Goal: Book appointment/travel/reservation

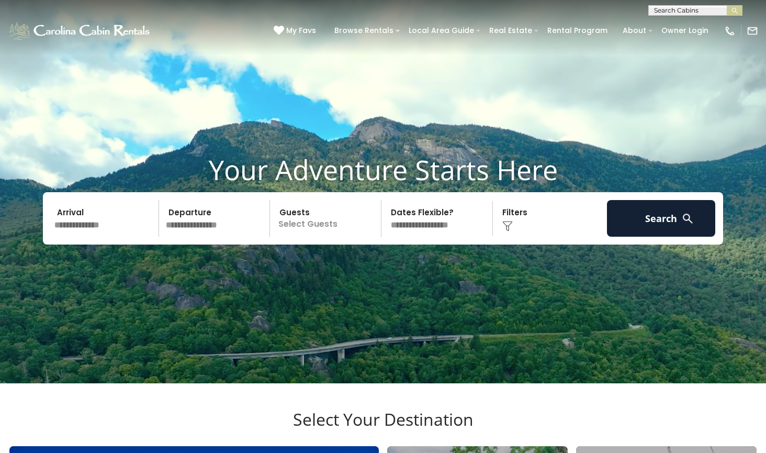
click at [107, 237] on input "text" at bounding box center [105, 218] width 108 height 37
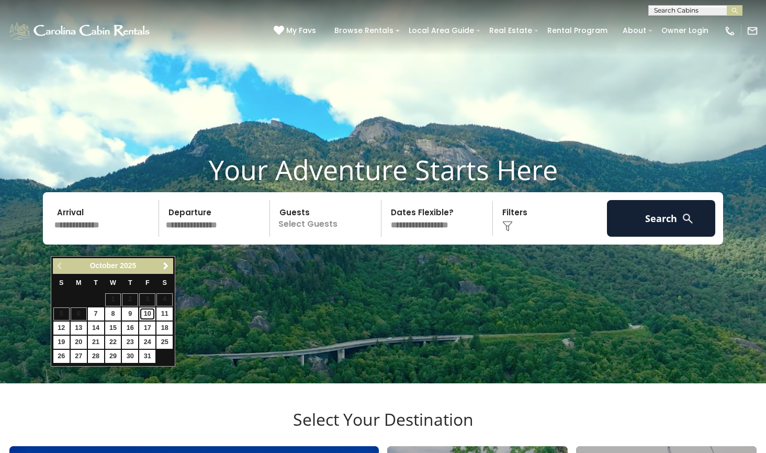
click at [150, 314] on link "10" at bounding box center [147, 313] width 16 height 13
type input "********"
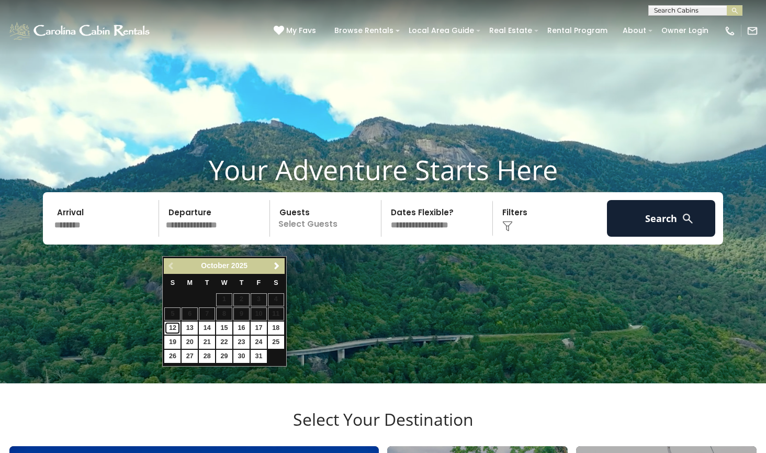
click at [170, 328] on link "12" at bounding box center [172, 327] width 16 height 13
type input "********"
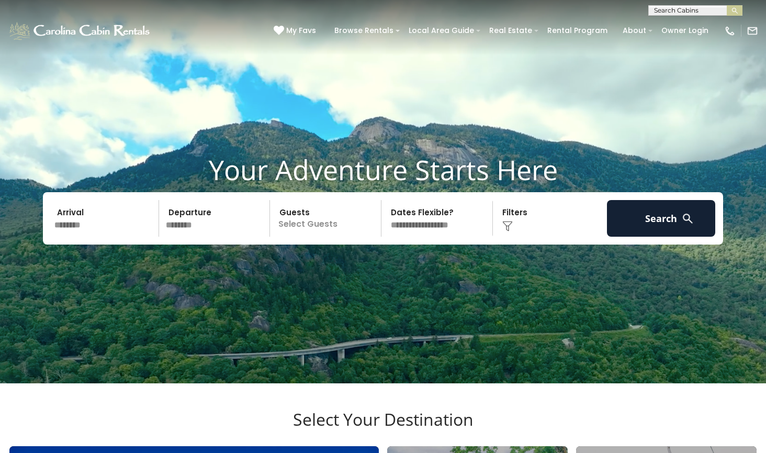
click at [301, 237] on p "Select Guests" at bounding box center [327, 218] width 108 height 37
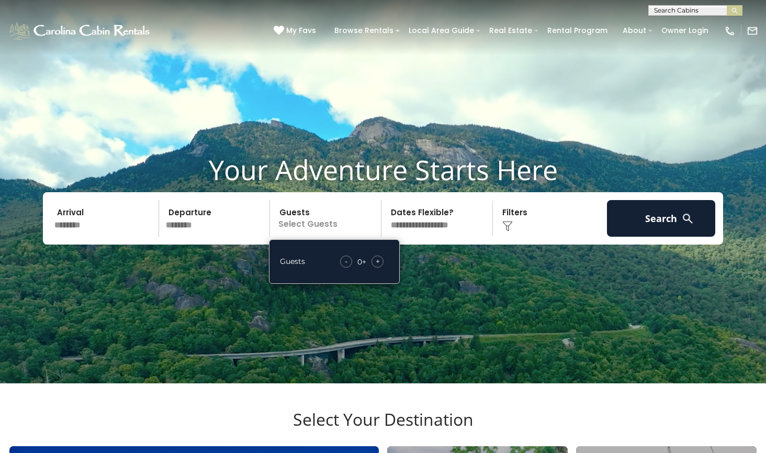
click at [372, 267] on div "+" at bounding box center [378, 261] width 12 height 12
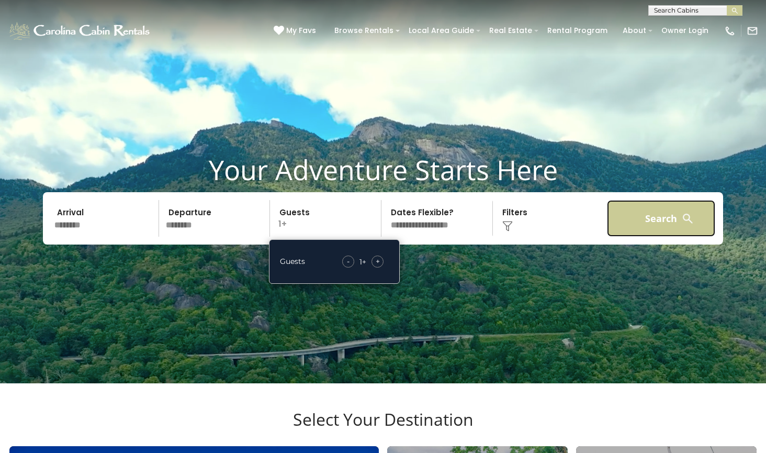
click at [634, 237] on button "Search" at bounding box center [661, 218] width 108 height 37
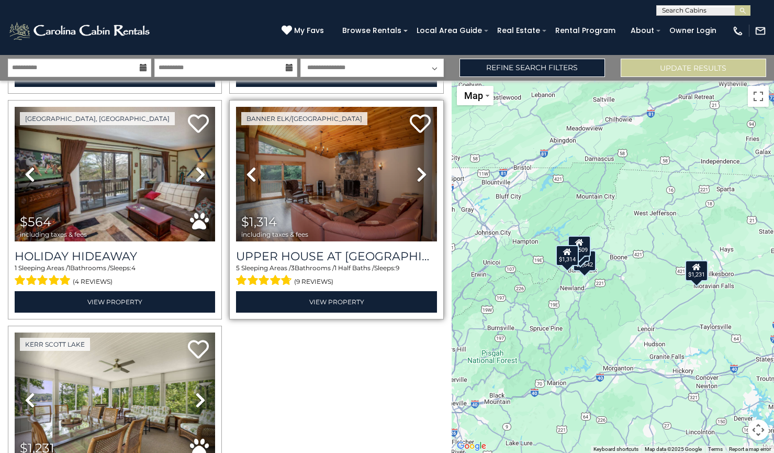
scroll to position [161, 0]
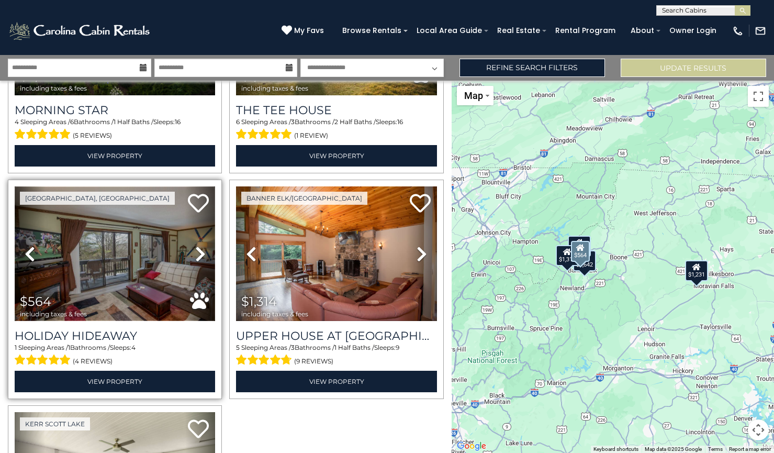
click at [108, 278] on img at bounding box center [115, 253] width 200 height 134
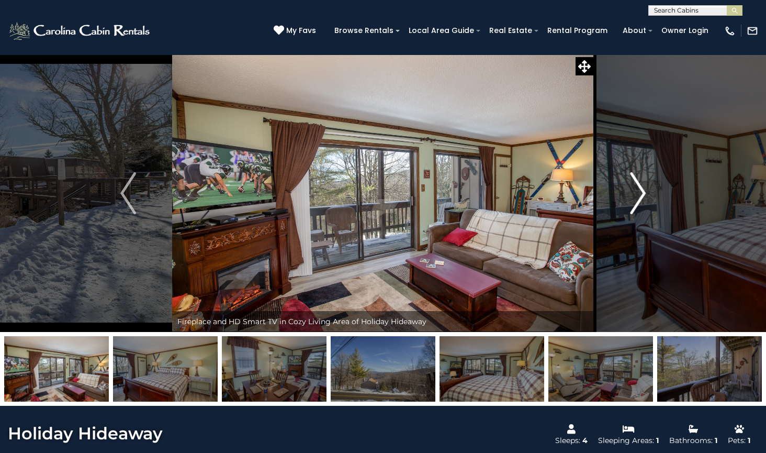
click at [631, 204] on img "Next" at bounding box center [638, 193] width 16 height 42
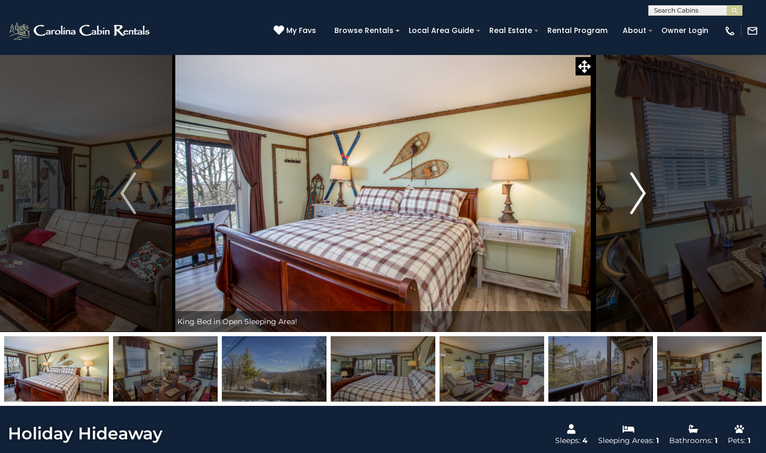
click at [631, 204] on img "Next" at bounding box center [638, 193] width 16 height 42
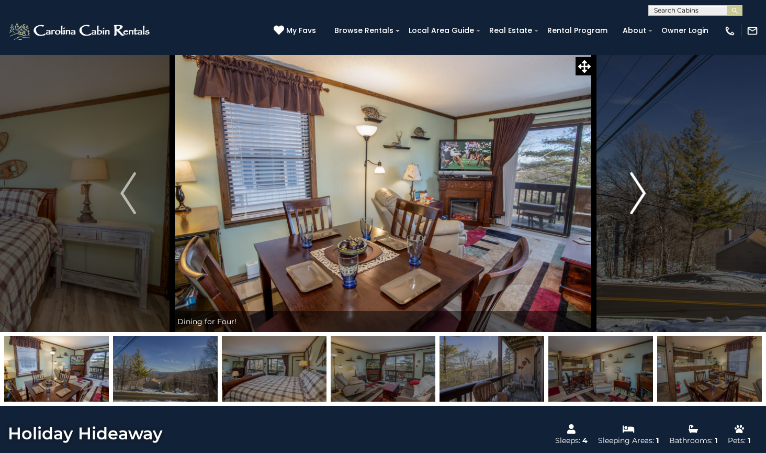
click at [631, 204] on img "Next" at bounding box center [638, 193] width 16 height 42
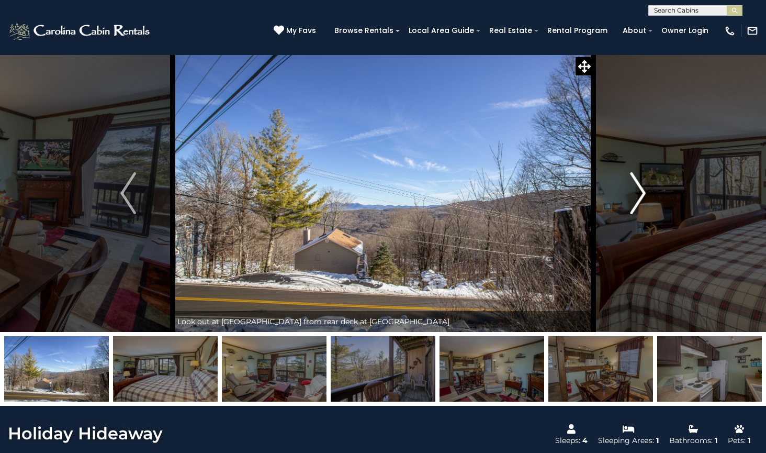
click at [631, 204] on img "Next" at bounding box center [638, 193] width 16 height 42
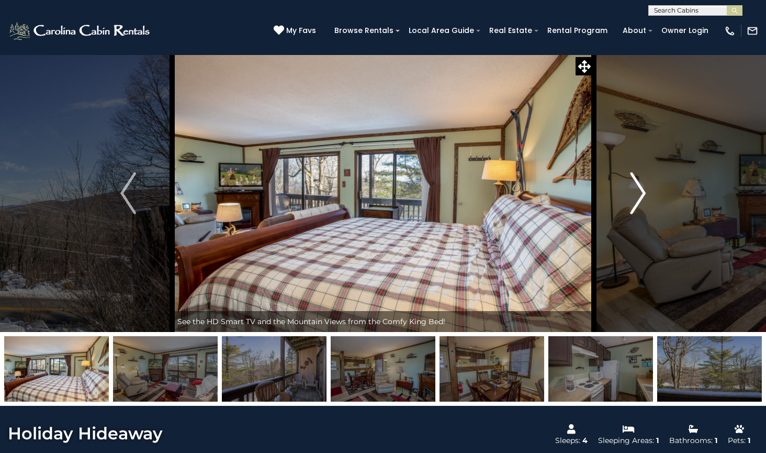
click at [631, 204] on img "Next" at bounding box center [638, 193] width 16 height 42
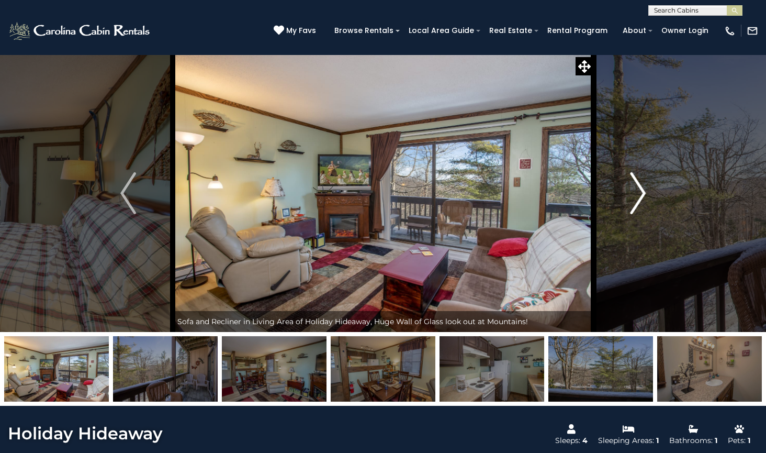
click at [631, 204] on img "Next" at bounding box center [638, 193] width 16 height 42
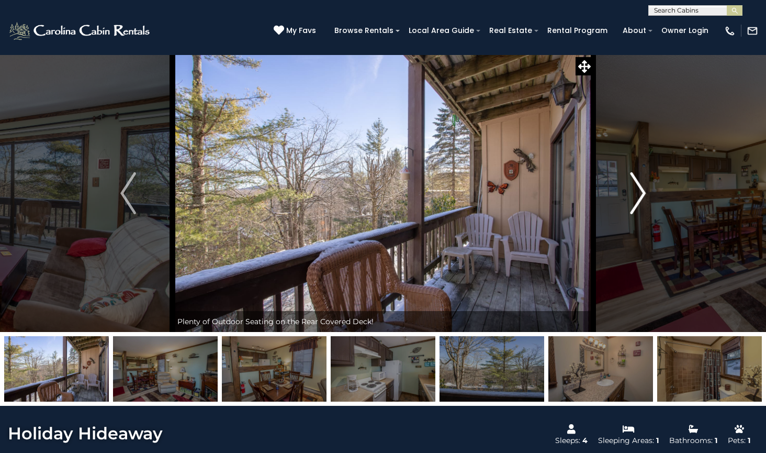
click at [631, 204] on img "Next" at bounding box center [638, 193] width 16 height 42
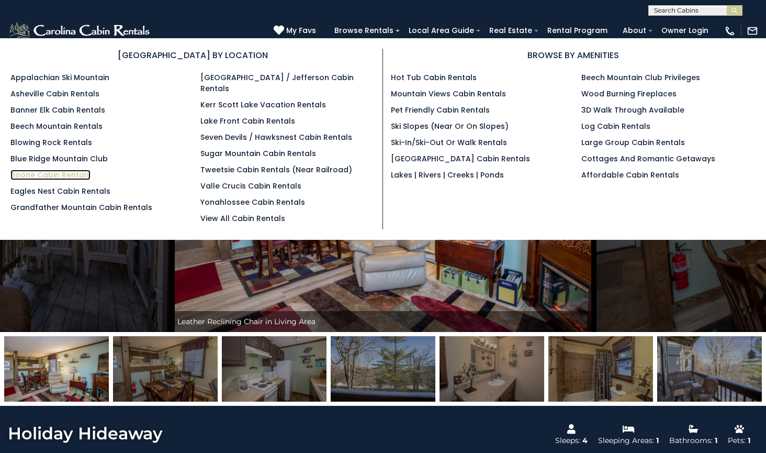
click at [56, 176] on link "Boone Cabin Rentals" at bounding box center [50, 175] width 80 height 10
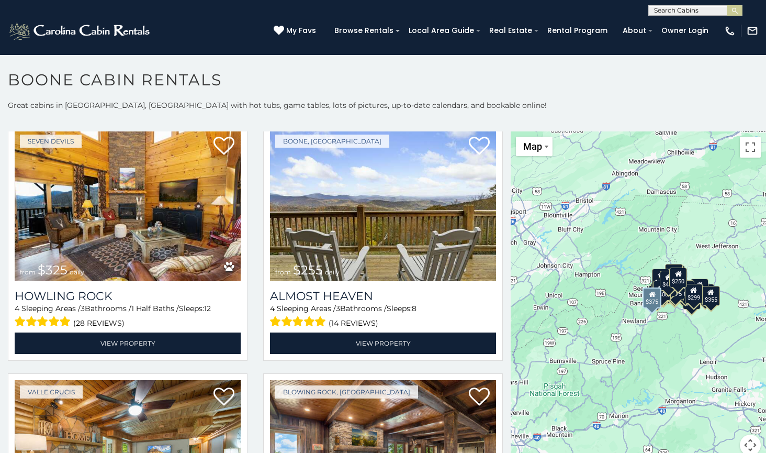
scroll to position [2303, 0]
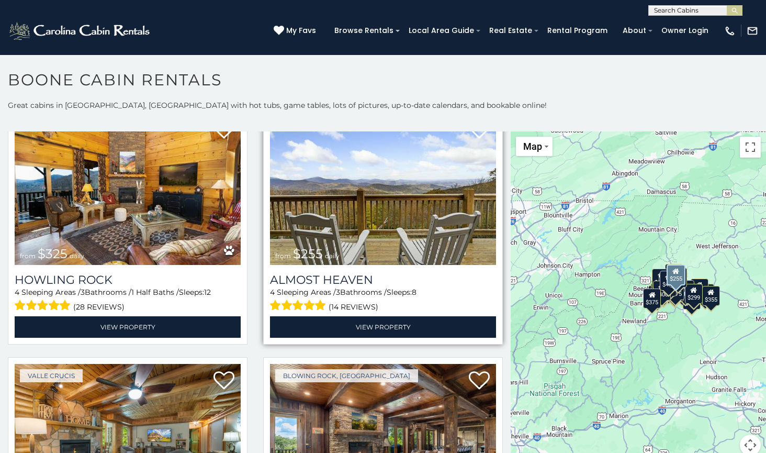
click at [376, 222] on img at bounding box center [383, 188] width 226 height 151
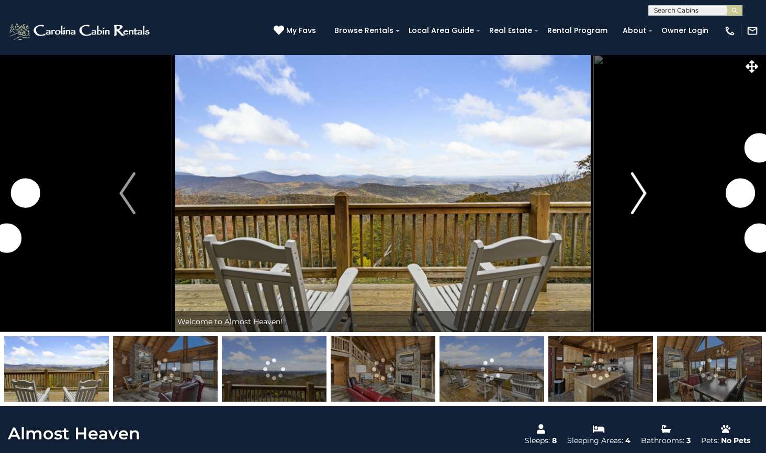
click at [636, 196] on img "Next" at bounding box center [639, 193] width 16 height 42
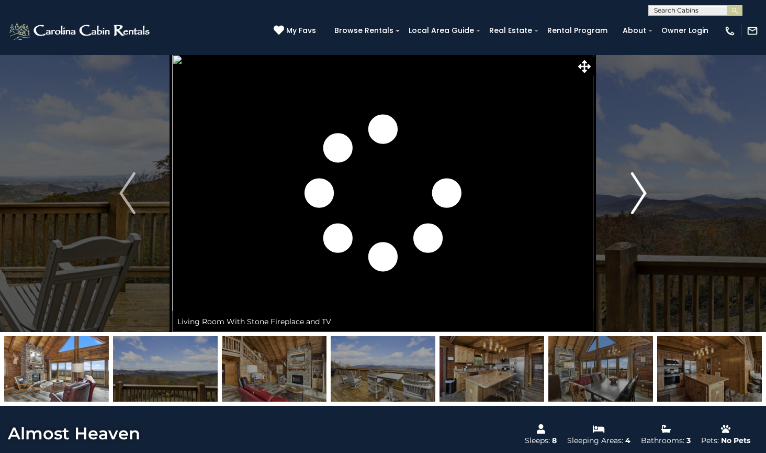
click at [636, 196] on img "Next" at bounding box center [639, 193] width 16 height 42
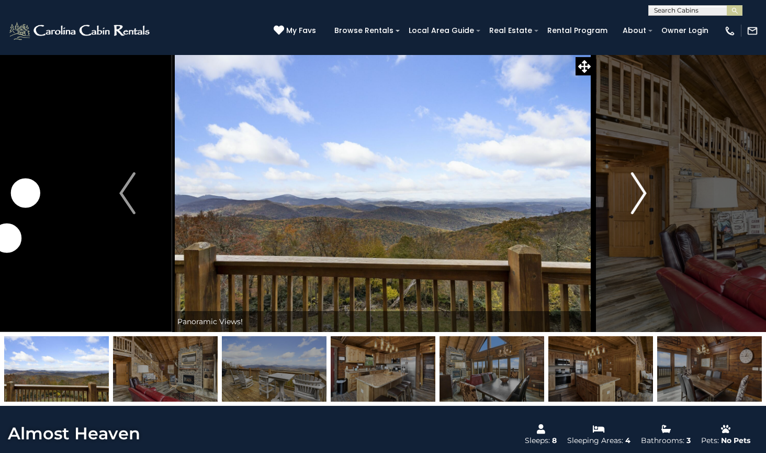
click at [636, 196] on img "Next" at bounding box center [639, 193] width 16 height 42
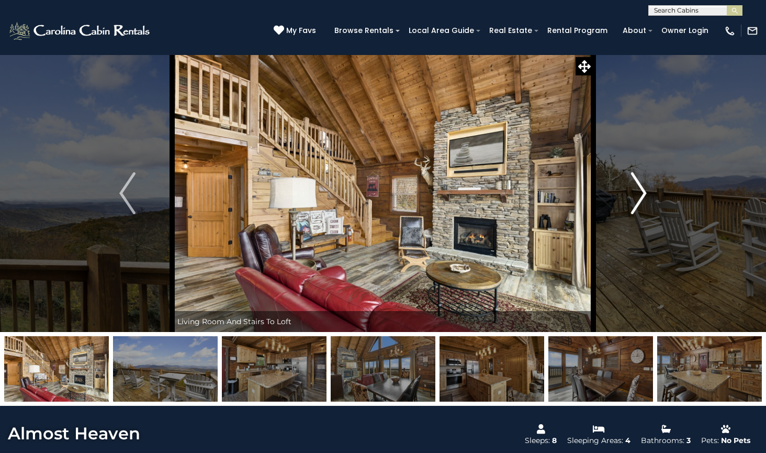
click at [636, 196] on img "Next" at bounding box center [639, 193] width 16 height 42
